Goal: Entertainment & Leisure: Consume media (video, audio)

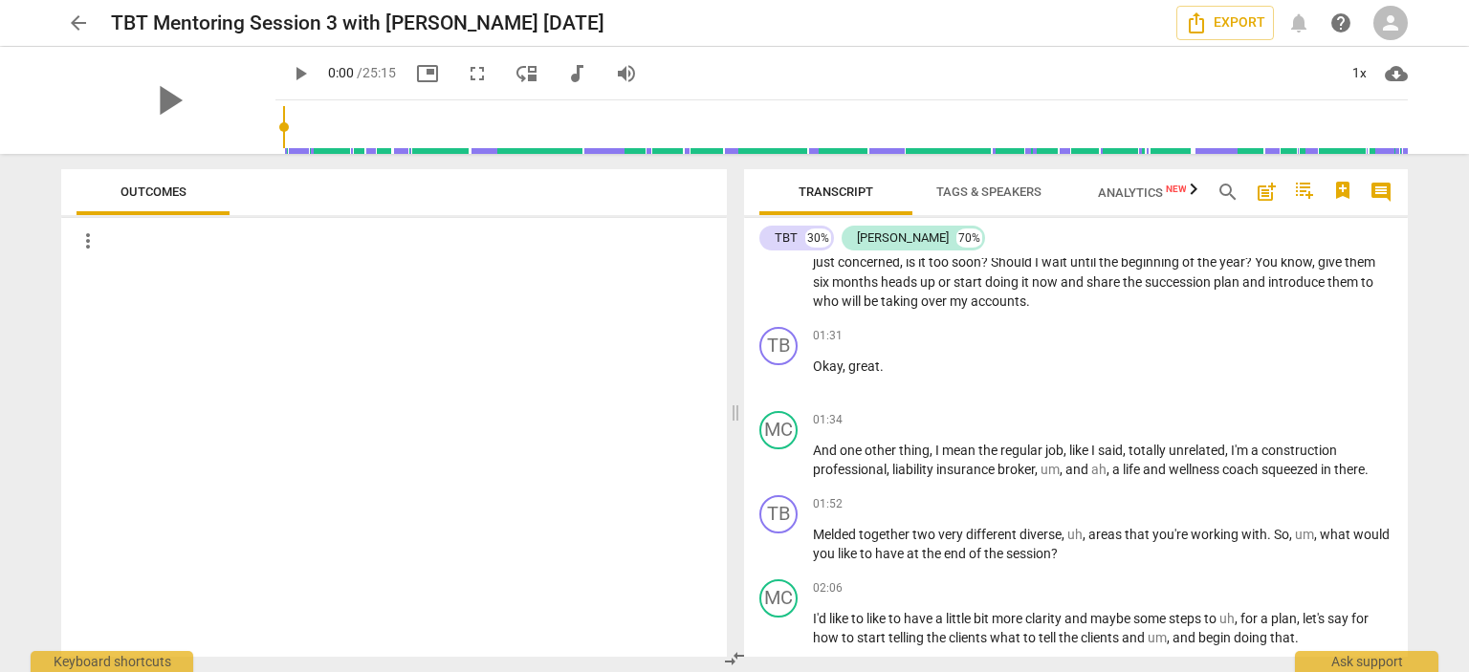
scroll to position [582, 0]
click at [790, 546] on span "play_arrow" at bounding box center [779, 546] width 23 height 23
click at [1360, 68] on div "1x" at bounding box center [1359, 73] width 36 height 31
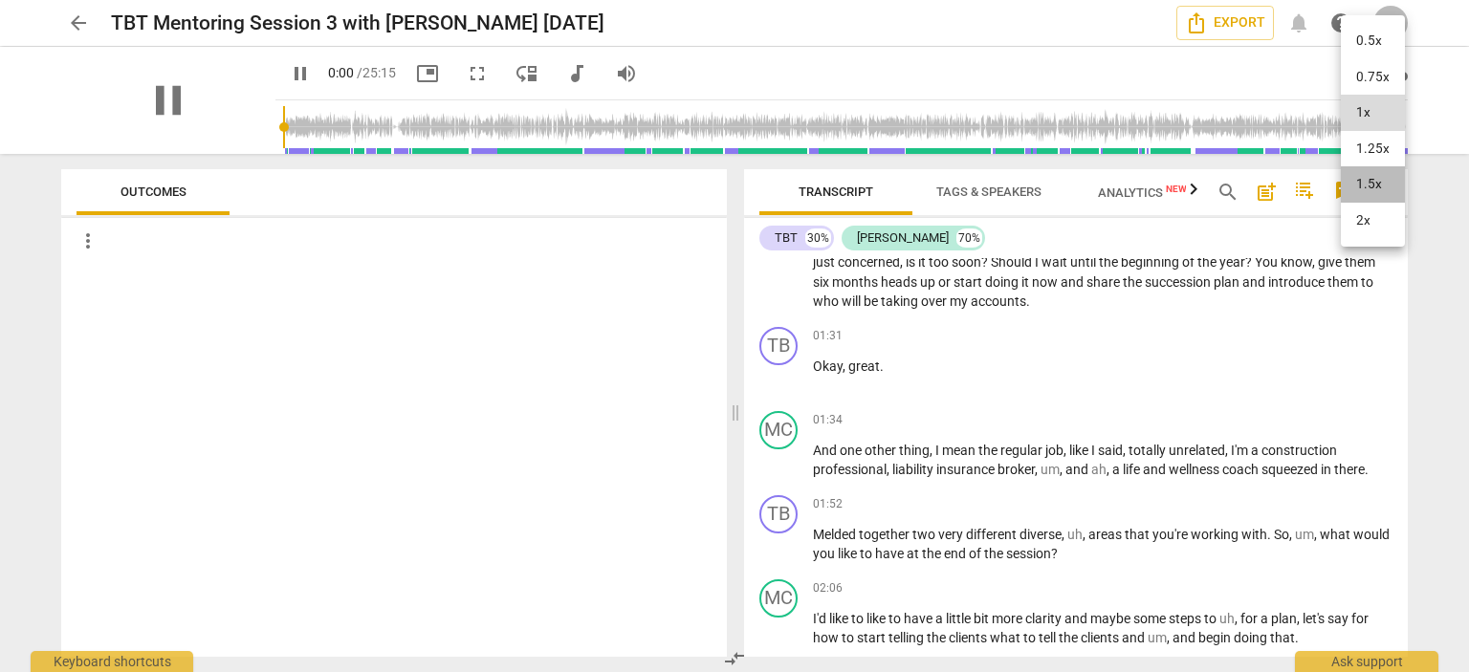
click at [1351, 175] on li "1.5x" at bounding box center [1373, 184] width 64 height 36
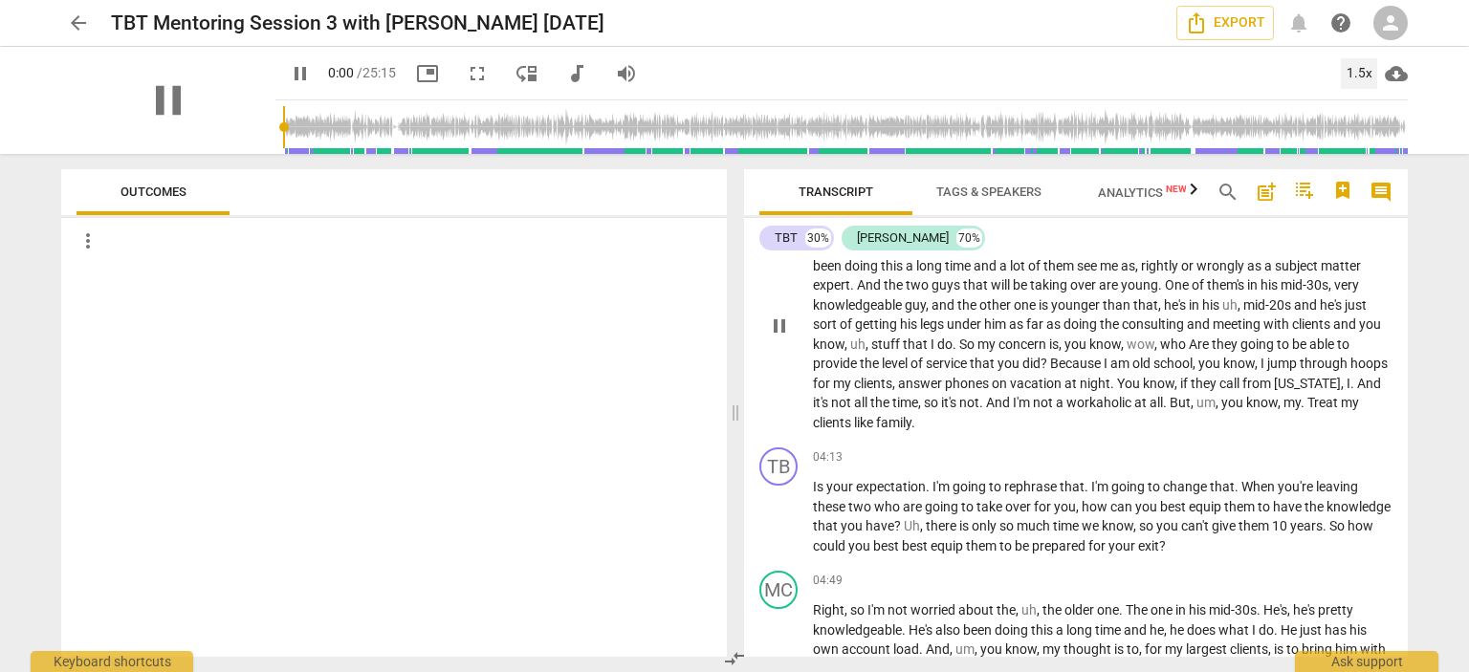
scroll to position [1314, 0]
click at [781, 512] on span "pause" at bounding box center [779, 514] width 23 height 23
click at [781, 512] on span "play_arrow" at bounding box center [779, 514] width 23 height 23
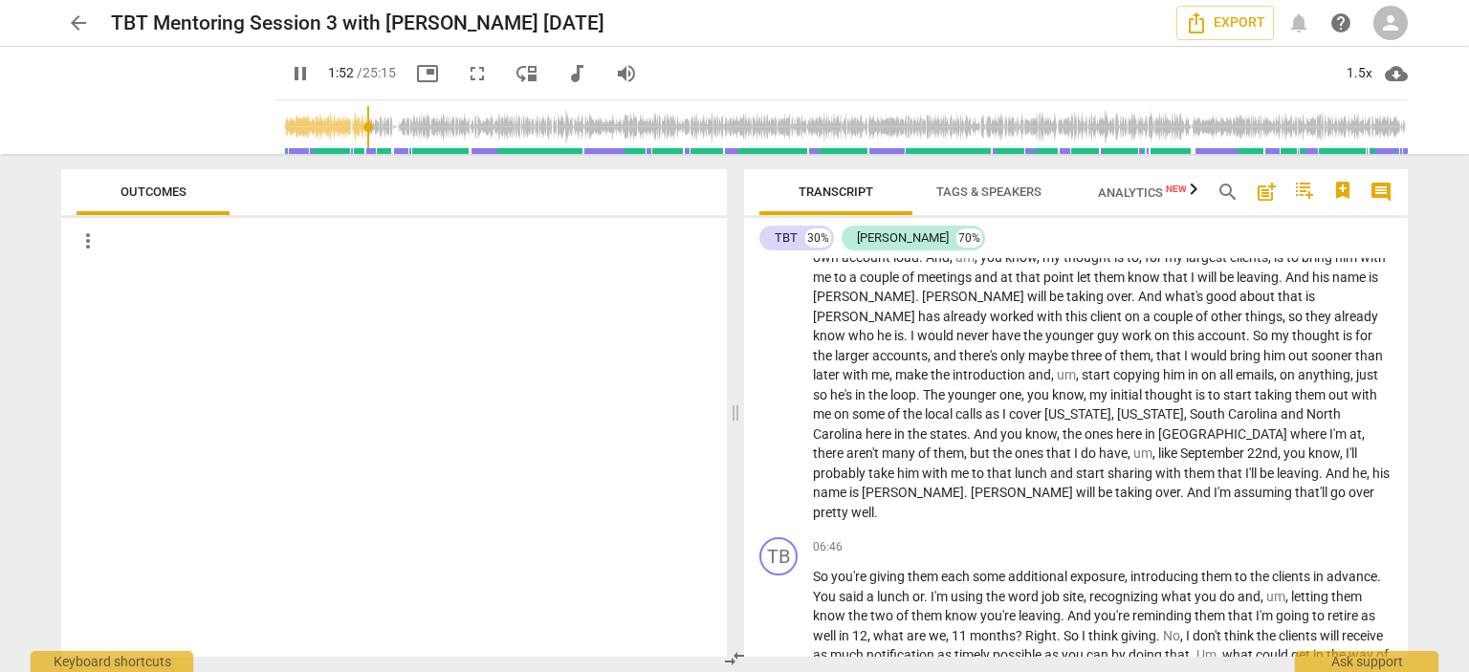
scroll to position [1705, 0]
click at [768, 613] on div "play_arrow pause" at bounding box center [788, 625] width 49 height 103
click at [775, 614] on span "pause" at bounding box center [779, 625] width 23 height 23
click at [775, 614] on span "play_arrow" at bounding box center [779, 625] width 23 height 23
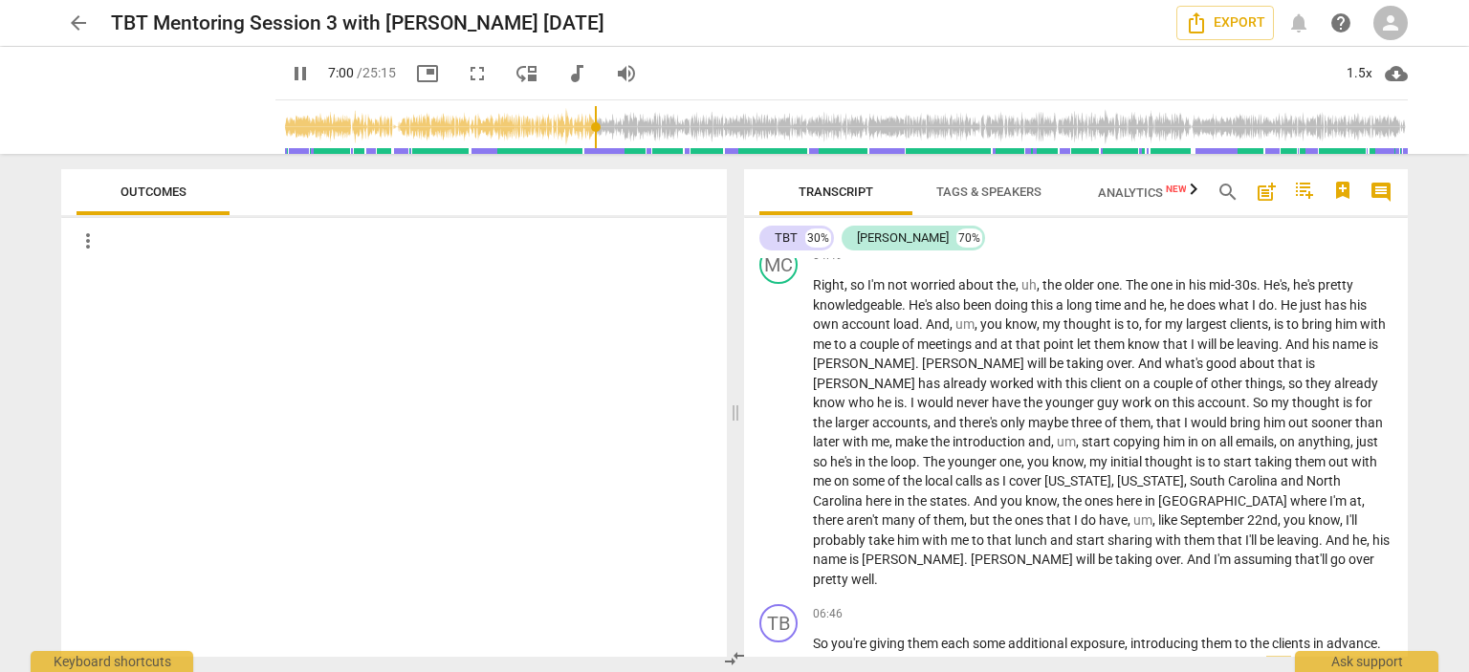
scroll to position [1984, 0]
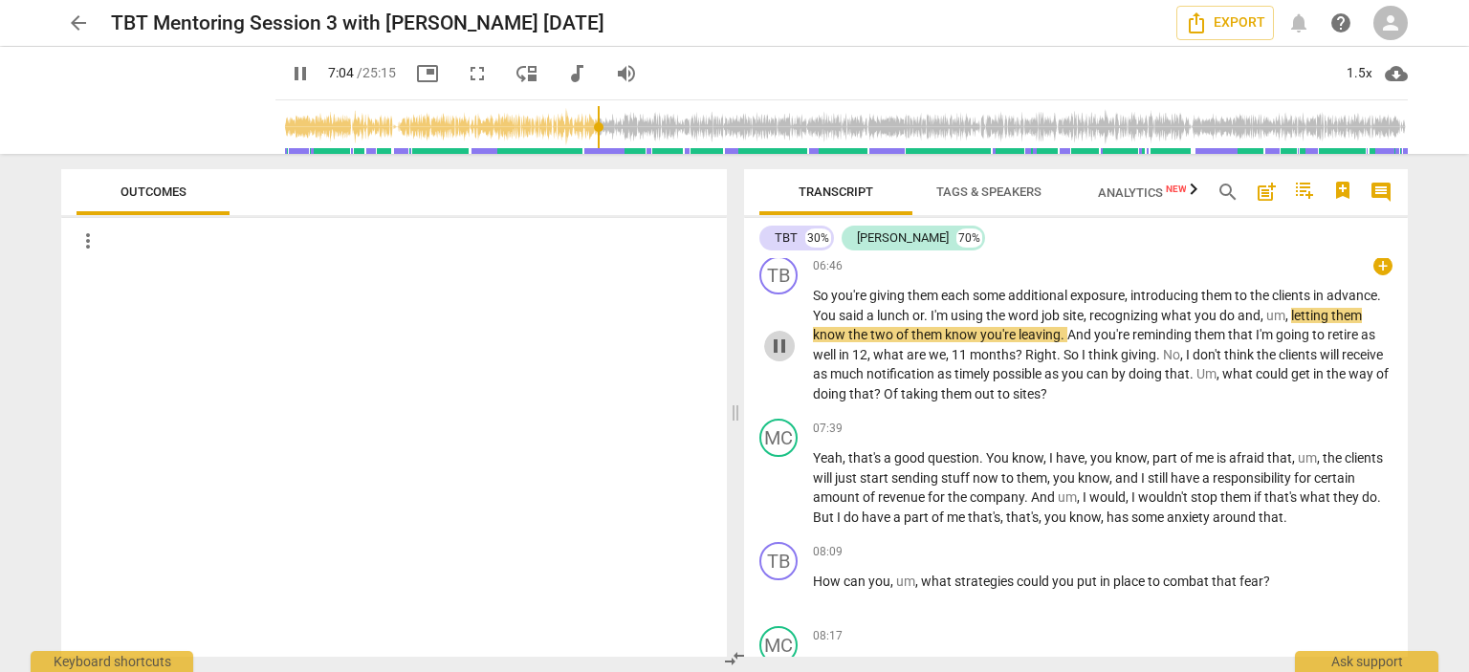
click at [788, 335] on span "pause" at bounding box center [779, 346] width 23 height 23
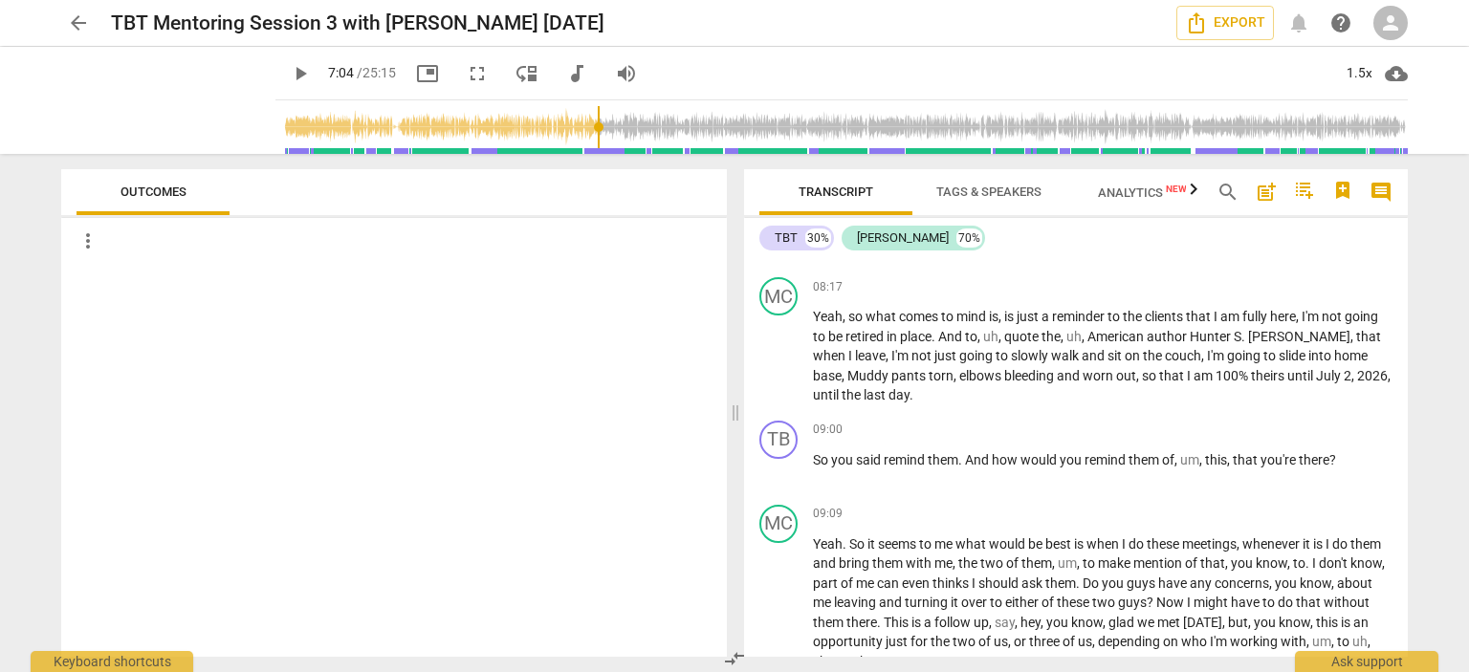
click at [1408, 494] on div "Transcript Tags & Speakers Analytics New search post_add comment TBT 30% [PERSO…" at bounding box center [1080, 413] width 687 height 518
click at [1400, 448] on div "TB play_arrow pause 09:00 + keyboard_arrow_right So you said remind them . And …" at bounding box center [1076, 455] width 664 height 84
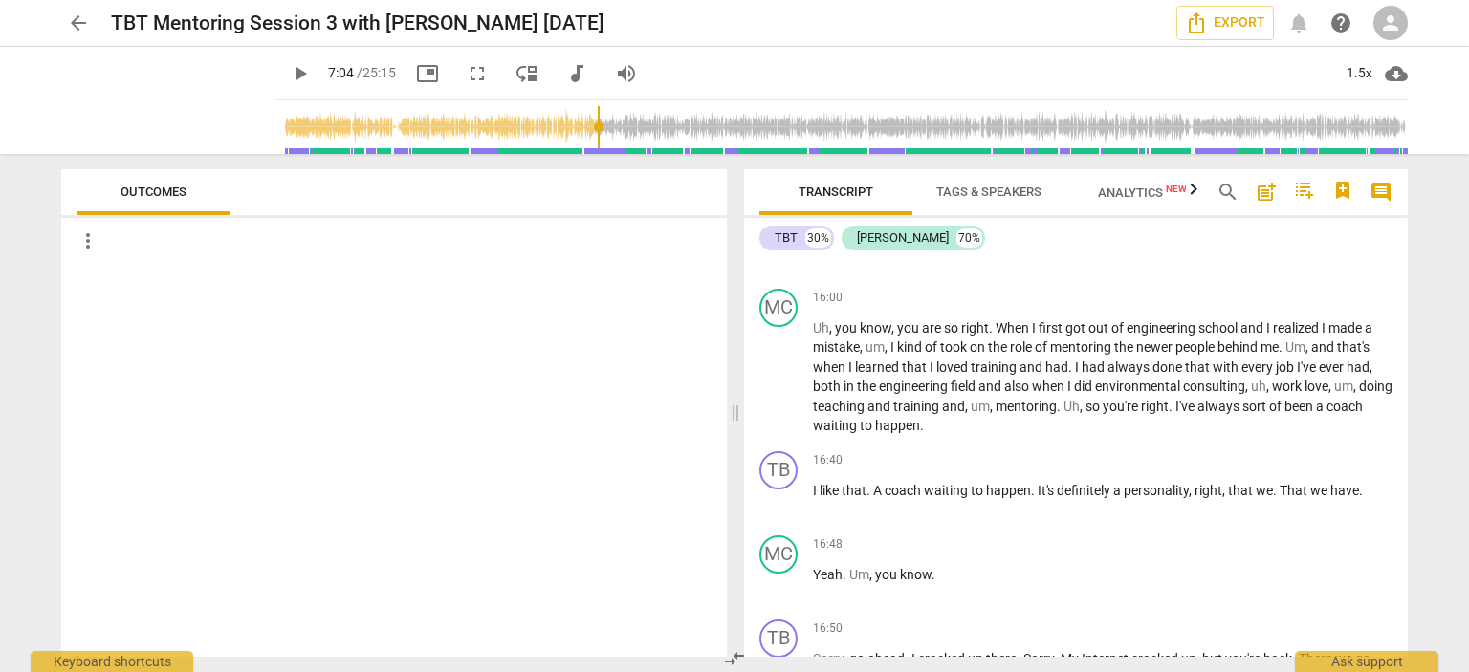
scroll to position [4045, 0]
click at [1232, 493] on div "TB play_arrow pause 16:40 + keyboard_arrow_right I like that . A coach waiting …" at bounding box center [1076, 487] width 664 height 84
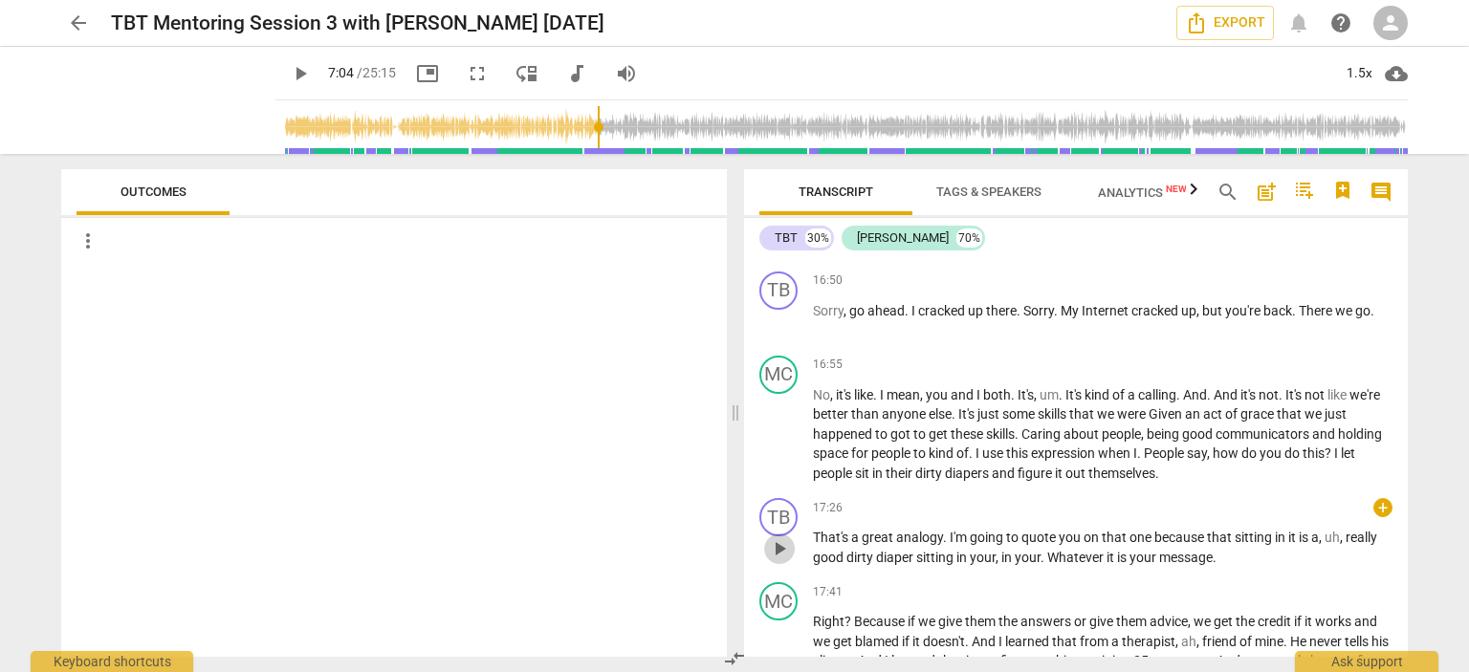
click at [783, 534] on button "play_arrow" at bounding box center [779, 549] width 31 height 31
click at [783, 534] on button "pause" at bounding box center [779, 549] width 31 height 31
type input "1046"
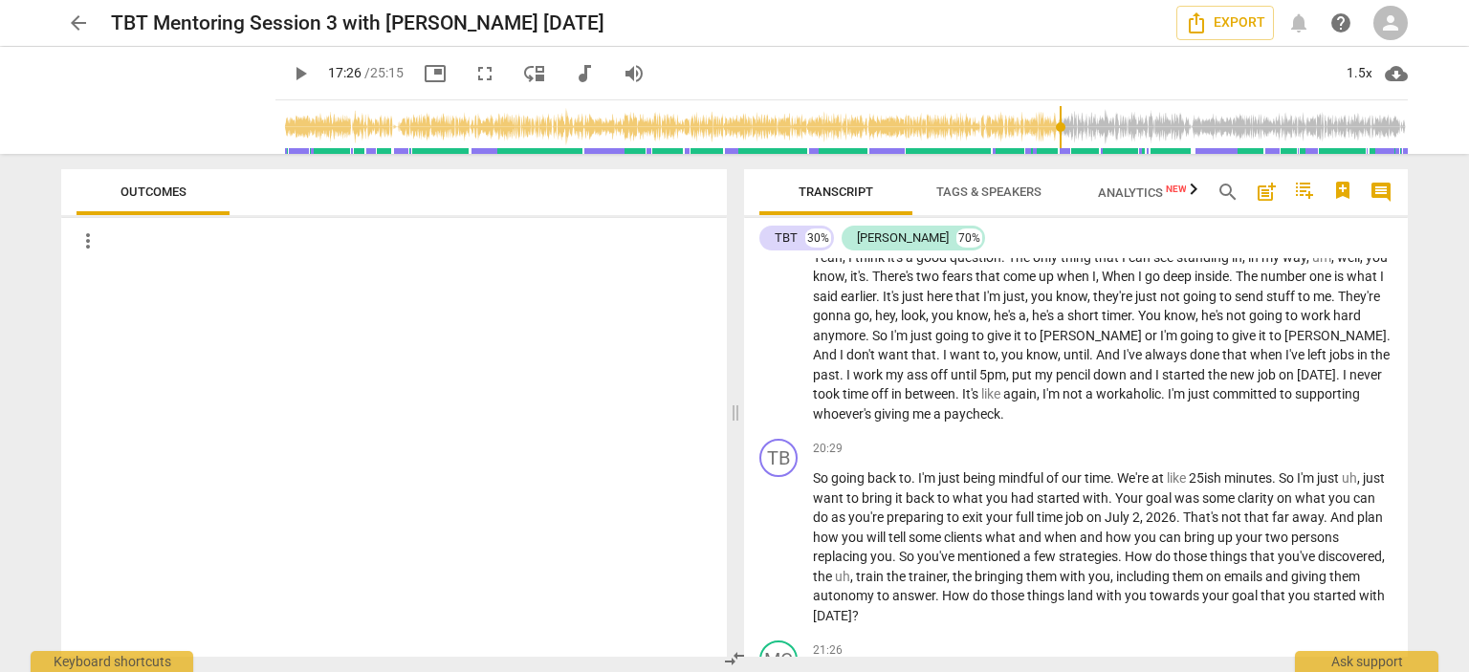
scroll to position [5789, 0]
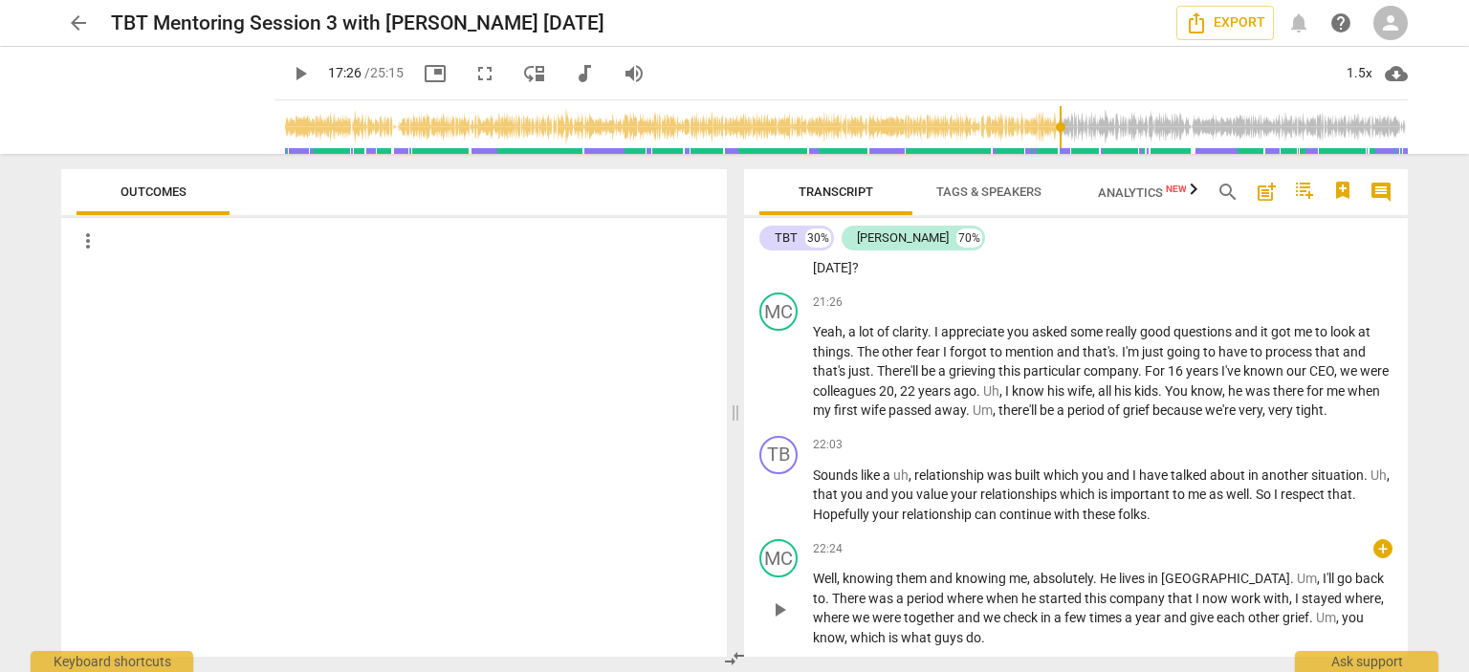
click at [1396, 607] on div "MC play_arrow pause 22:24 + keyboard_arrow_right Well , knowing them and knowin…" at bounding box center [1076, 593] width 664 height 123
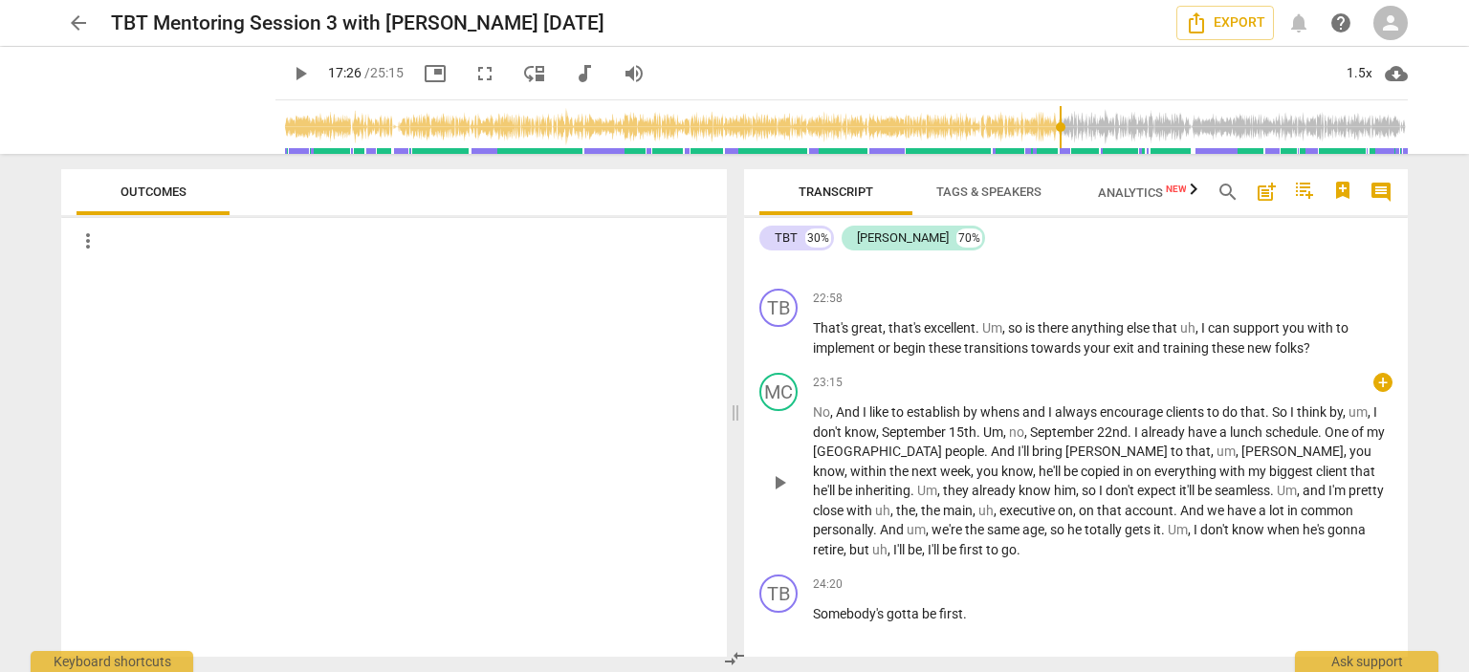
scroll to position [6330, 0]
drag, startPoint x: 1143, startPoint y: 491, endPoint x: 930, endPoint y: 351, distance: 255.0
click at [930, 374] on div "23:15 + keyboard_arrow_right" at bounding box center [1103, 383] width 580 height 19
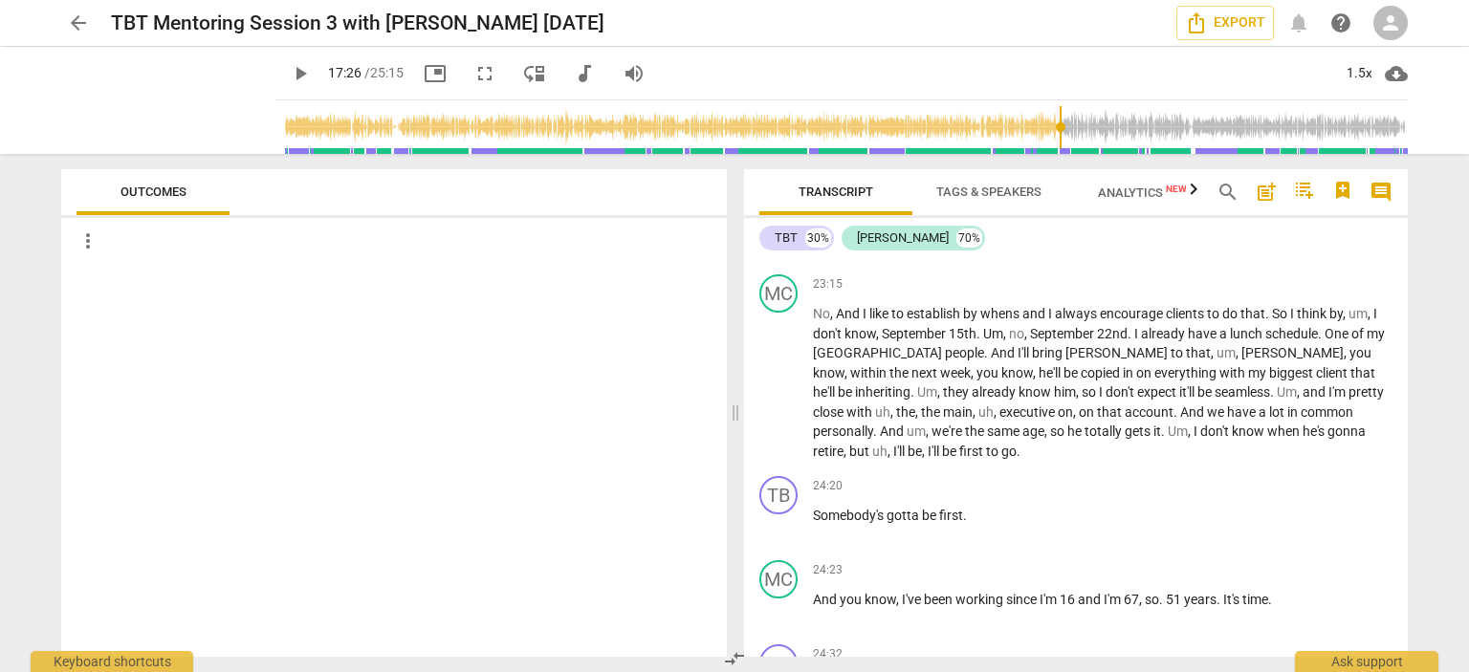
scroll to position [6778, 0]
